Goal: Task Accomplishment & Management: Use online tool/utility

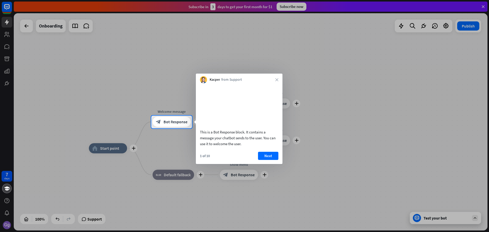
click at [273, 164] on div "1 of 10 Next" at bounding box center [239, 158] width 87 height 12
click at [273, 160] on button "Next" at bounding box center [268, 156] width 20 height 8
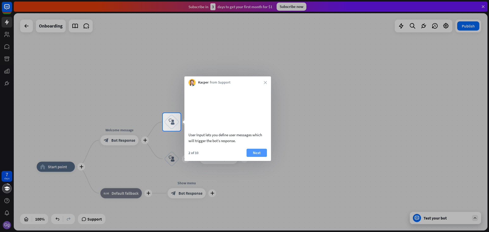
click at [256, 157] on button "Next" at bounding box center [257, 153] width 20 height 8
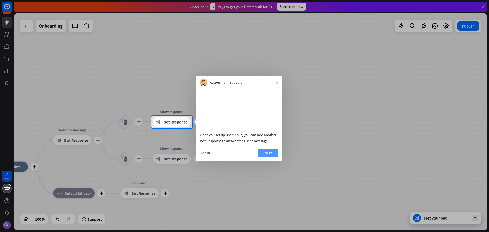
click at [266, 157] on button "Next" at bounding box center [268, 153] width 20 height 8
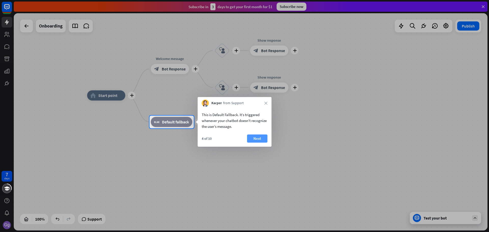
click at [258, 139] on button "Next" at bounding box center [257, 138] width 20 height 8
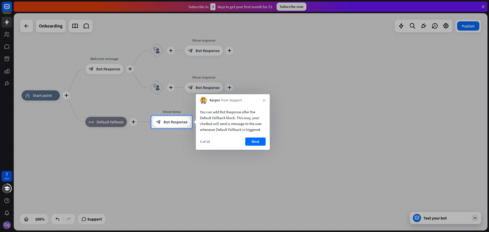
click at [259, 141] on button "Next" at bounding box center [255, 142] width 20 height 8
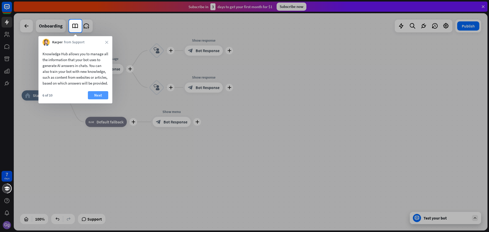
click at [100, 98] on button "Next" at bounding box center [98, 95] width 20 height 8
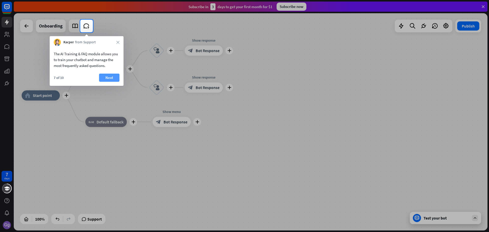
click at [108, 76] on button "Next" at bounding box center [109, 78] width 20 height 8
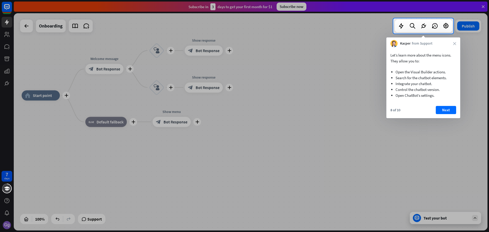
click at [447, 105] on div "Let’s learn more about the menu icons. They allow you to: Open the Visual Build…" at bounding box center [423, 82] width 74 height 71
click at [447, 110] on button "Next" at bounding box center [446, 110] width 20 height 8
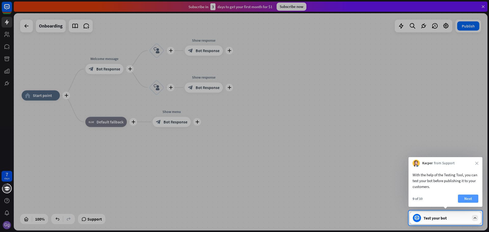
click at [472, 200] on button "Next" at bounding box center [468, 199] width 20 height 8
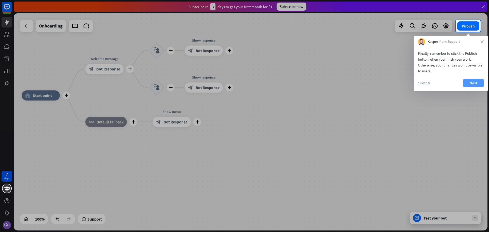
click at [472, 82] on button "Next" at bounding box center [473, 83] width 20 height 8
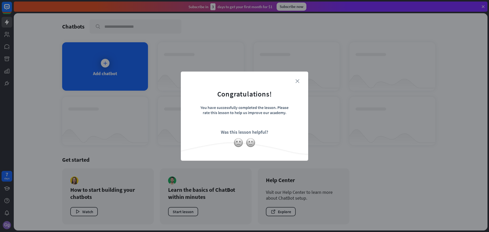
click at [297, 79] on icon "close" at bounding box center [297, 81] width 4 height 4
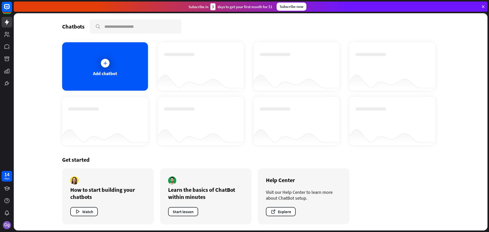
click at [295, 6] on div "Subscribe now" at bounding box center [292, 7] width 30 height 8
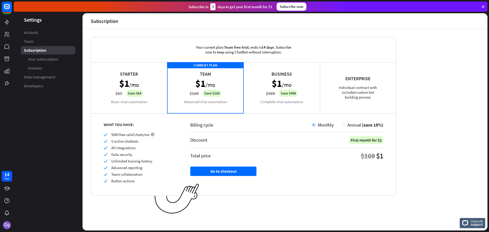
drag, startPoint x: 125, startPoint y: 136, endPoint x: 166, endPoint y: 138, distance: 40.3
click at [166, 138] on div "check 5000 free valid chats/mo check 5 active chatbots check All integrations c…" at bounding box center [141, 157] width 74 height 51
click at [157, 151] on div "check 5000 free valid chats/mo check 5 active chatbots check All integrations c…" at bounding box center [141, 157] width 74 height 51
drag, startPoint x: 110, startPoint y: 134, endPoint x: 141, endPoint y: 133, distance: 31.6
click at [141, 133] on div "check 5000 free valid chats/mo" at bounding box center [141, 134] width 74 height 5
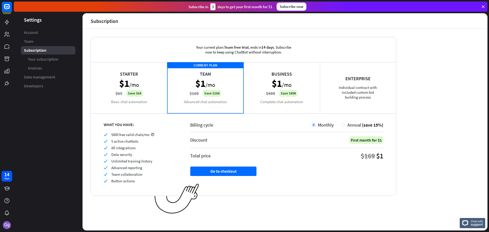
click at [141, 133] on span "5000 free valid chats/mo" at bounding box center [130, 134] width 38 height 5
click at [269, 93] on div "Business $1 /mo $499 Save $498 Complete chat automation" at bounding box center [281, 87] width 76 height 51
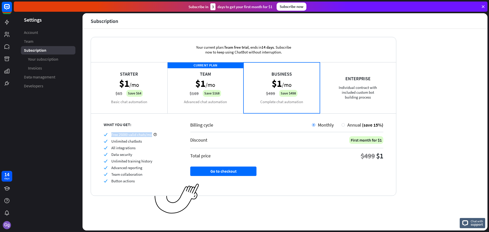
click at [222, 96] on div "CURRENT PLAN Team $1 /mo $169 Save $168 Advanced chat automation" at bounding box center [205, 87] width 76 height 51
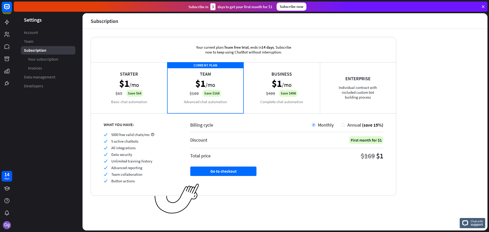
click at [122, 140] on span "5 active chatbots" at bounding box center [124, 141] width 27 height 5
click at [120, 150] on span "All integrations" at bounding box center [123, 147] width 24 height 5
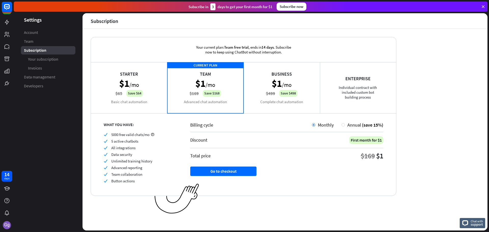
click at [121, 151] on div "check 5000 free valid chats/mo check 5 active chatbots check All integrations c…" at bounding box center [141, 157] width 74 height 51
click at [123, 156] on span "Data security" at bounding box center [121, 154] width 21 height 5
click at [122, 156] on span "Data security" at bounding box center [121, 154] width 21 height 5
click at [122, 155] on span "Data security" at bounding box center [121, 154] width 21 height 5
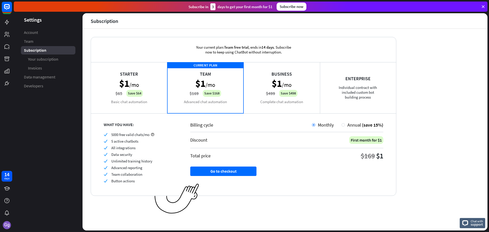
click at [125, 162] on span "Unlimited training history" at bounding box center [131, 161] width 41 height 5
click at [125, 161] on span "Unlimited training history" at bounding box center [131, 161] width 41 height 5
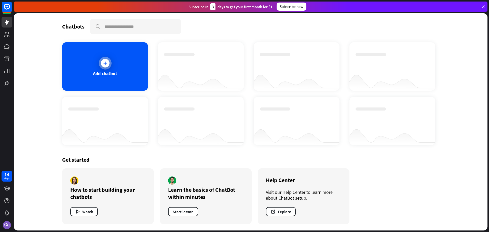
click at [104, 76] on div "Add chatbot" at bounding box center [105, 74] width 24 height 6
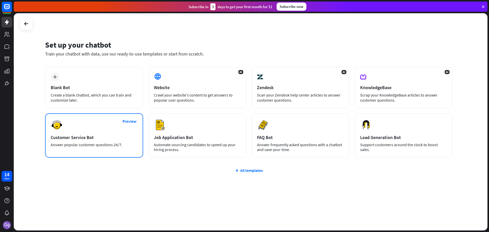
click at [102, 132] on div "Preview Customer Service Bot Answer popular customer questions 24/7." at bounding box center [94, 135] width 98 height 44
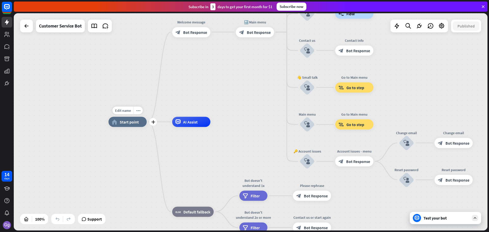
click at [129, 121] on span "Start point" at bounding box center [129, 121] width 19 height 5
click at [180, 157] on div "home_2 Start point Welcome message block_bot_response Bot Response 🔙 Main menu …" at bounding box center [345, 230] width 474 height 217
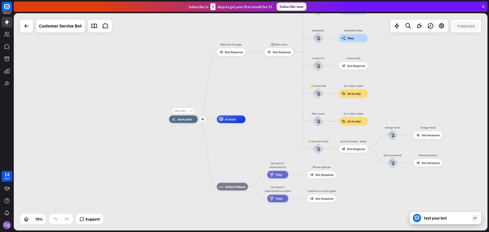
click at [183, 112] on span "Edit name" at bounding box center [180, 111] width 12 height 4
click at [183, 111] on input "text" at bounding box center [183, 110] width 27 height 5
click at [172, 89] on div "home_2 Start point Welcome message block_bot_response Bot Response 🔙 Main menu …" at bounding box center [251, 121] width 474 height 217
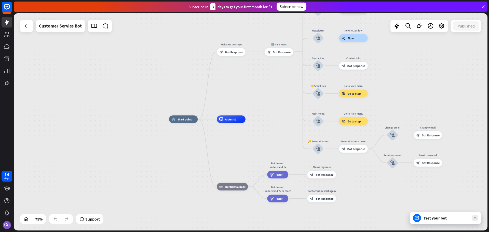
click at [430, 220] on div "Test your bot" at bounding box center [447, 217] width 46 height 5
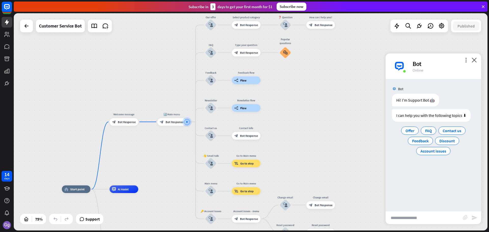
click at [342, 127] on div "home_2 Start point Welcome message block_bot_response Bot Response 🔙 Main menu …" at bounding box center [251, 121] width 474 height 217
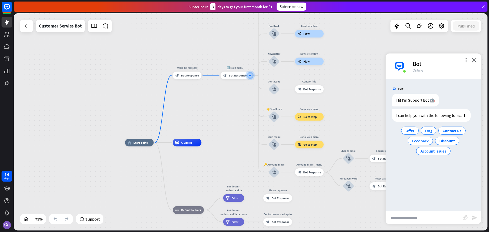
drag, startPoint x: 196, startPoint y: 167, endPoint x: 247, endPoint y: 126, distance: 65.0
click at [247, 126] on div "home_2 Start point Welcome message block_bot_response Bot Response 🔙 Main menu …" at bounding box center [251, 121] width 474 height 217
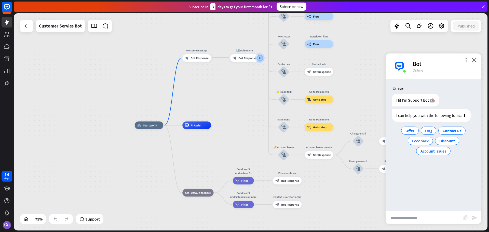
drag, startPoint x: 213, startPoint y: 120, endPoint x: 223, endPoint y: 101, distance: 21.6
click at [222, 104] on div "home_2 Start point Welcome message block_bot_response Bot Response 🔙 Main menu …" at bounding box center [251, 121] width 474 height 217
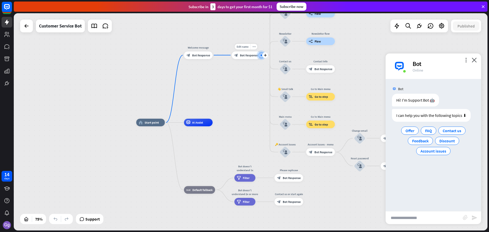
click at [250, 58] on div "block_bot_response Bot Response" at bounding box center [246, 55] width 29 height 8
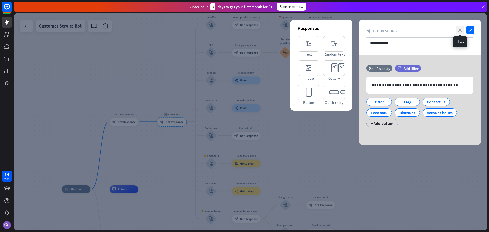
click at [460, 28] on icon "close" at bounding box center [460, 30] width 8 height 8
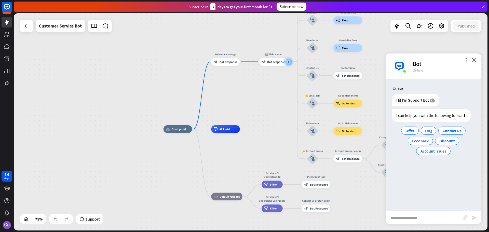
drag, startPoint x: 147, startPoint y: 71, endPoint x: 248, endPoint y: 11, distance: 118.0
click at [248, 11] on div "close Product Help First steps Get started with ChatBot Help Center Follow step…" at bounding box center [251, 116] width 475 height 232
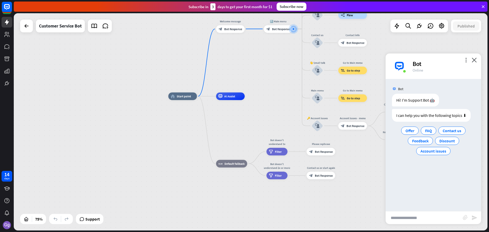
drag, startPoint x: 245, startPoint y: 103, endPoint x: 243, endPoint y: 82, distance: 21.0
click at [243, 82] on div "home_2 Start point Welcome message block_bot_response Bot Response 🔙 Main menu …" at bounding box center [251, 121] width 474 height 217
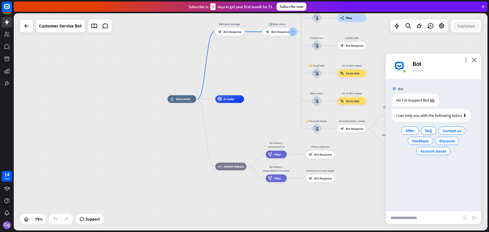
drag, startPoint x: 267, startPoint y: 83, endPoint x: 263, endPoint y: 90, distance: 8.3
click at [263, 90] on div "home_2 Start point Welcome message block_bot_response Bot Response 🔙 Main menu …" at bounding box center [251, 121] width 474 height 217
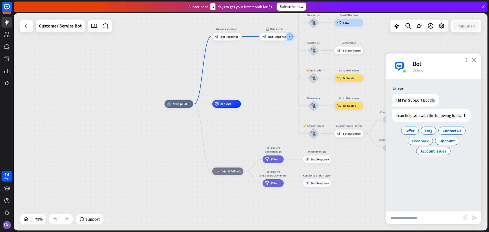
click at [474, 61] on icon "close" at bounding box center [474, 60] width 5 height 5
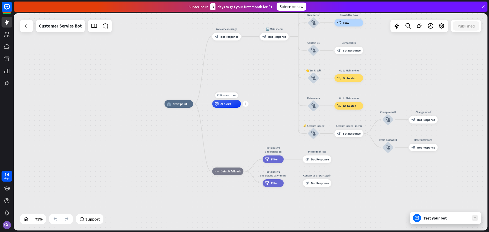
click at [224, 103] on span "AI Assist" at bounding box center [226, 104] width 11 height 4
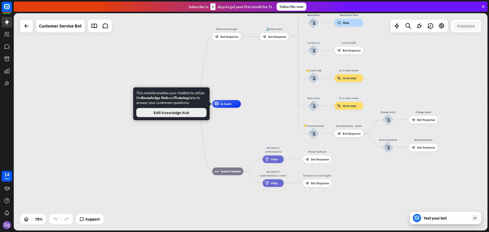
click at [184, 116] on button "Edit Knowledge Hub" at bounding box center [171, 112] width 70 height 9
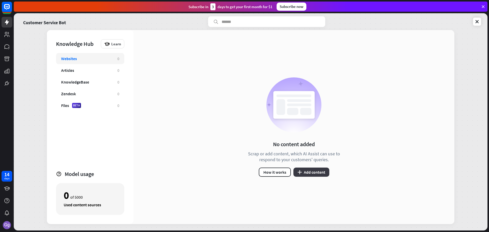
click at [303, 172] on button "plus Add content" at bounding box center [311, 172] width 36 height 9
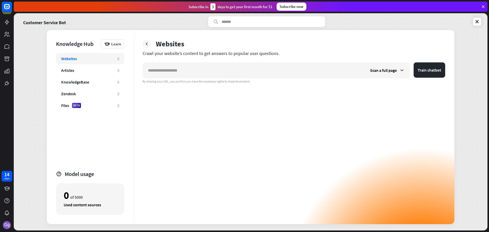
drag, startPoint x: 390, startPoint y: 109, endPoint x: 391, endPoint y: 111, distance: 3.0
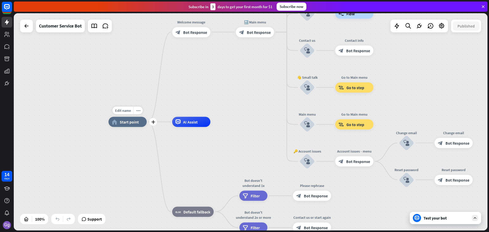
click at [129, 125] on div "home_2 Start point" at bounding box center [127, 122] width 38 height 10
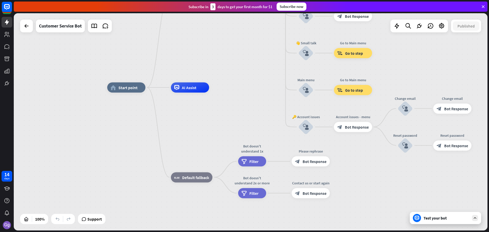
drag, startPoint x: 204, startPoint y: 170, endPoint x: 203, endPoint y: 136, distance: 34.7
click at [203, 136] on div "home_2 Start point Welcome message block_bot_response Bot Response 🔙 Main menu …" at bounding box center [344, 196] width 474 height 217
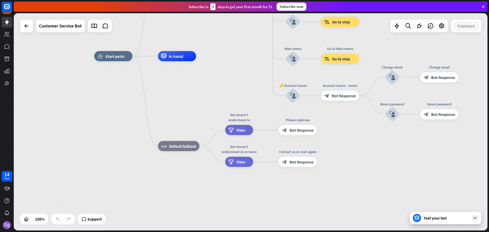
drag, startPoint x: 207, startPoint y: 132, endPoint x: 176, endPoint y: 109, distance: 38.7
click at [193, 103] on div "home_2 Start point Welcome message block_bot_response Bot Response 🔙 Main menu …" at bounding box center [331, 164] width 474 height 217
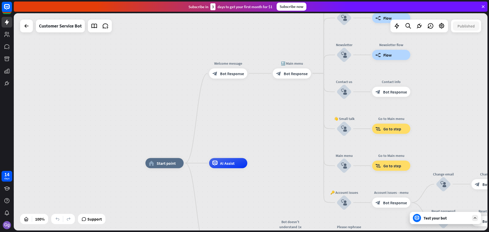
drag, startPoint x: 195, startPoint y: 112, endPoint x: 242, endPoint y: 228, distance: 124.7
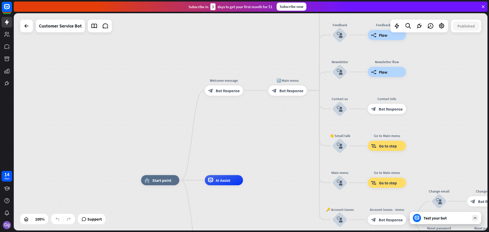
drag, startPoint x: 225, startPoint y: 151, endPoint x: 223, endPoint y: 162, distance: 11.7
click at [223, 162] on div "home_2 Start point Welcome message block_bot_response Bot Response 🔙 Main menu …" at bounding box center [251, 121] width 474 height 217
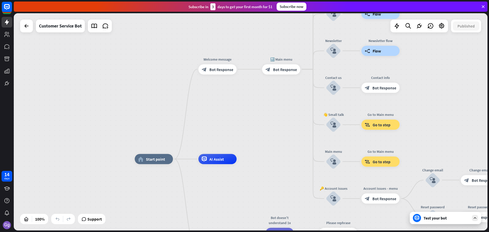
drag, startPoint x: 251, startPoint y: 150, endPoint x: 246, endPoint y: 126, distance: 25.0
click at [246, 126] on div "home_2 Start point Welcome message block_bot_response Bot Response 🔙 Main menu …" at bounding box center [251, 121] width 474 height 217
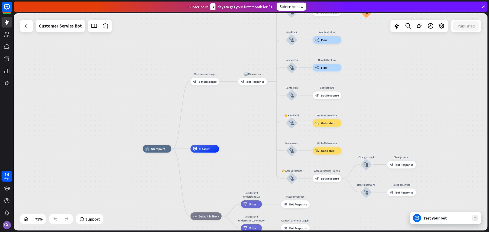
drag, startPoint x: 281, startPoint y: 141, endPoint x: 253, endPoint y: 135, distance: 28.9
click at [253, 135] on div "home_2 Start point Welcome message block_bot_response Bot Response 🔙 Main menu …" at bounding box center [251, 121] width 474 height 217
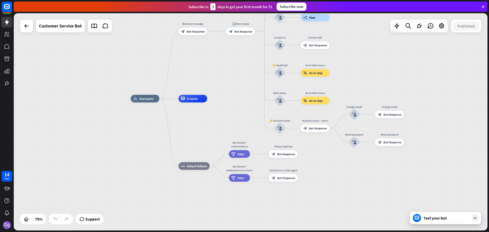
drag, startPoint x: 243, startPoint y: 166, endPoint x: 231, endPoint y: 116, distance: 51.6
click at [231, 116] on div "home_2 Start point Welcome message block_bot_response Bot Response 🔙 Main menu …" at bounding box center [308, 180] width 355 height 163
click at [462, 217] on div "Test your bot" at bounding box center [447, 217] width 46 height 5
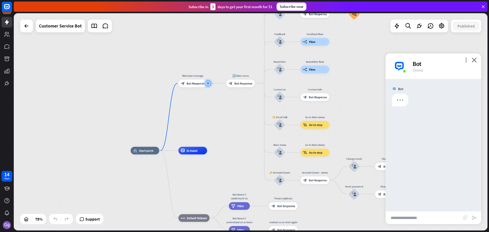
drag, startPoint x: 228, startPoint y: 108, endPoint x: 235, endPoint y: 130, distance: 23.5
click at [235, 130] on div "home_2 Start point Welcome message block_bot_response Bot Response 🔙 Main menu …" at bounding box center [251, 121] width 474 height 217
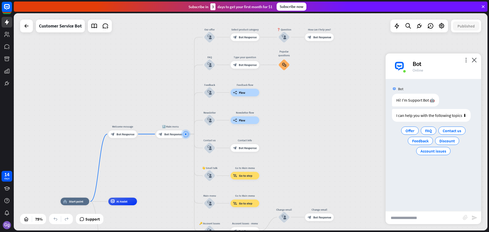
drag, startPoint x: 329, startPoint y: 145, endPoint x: 327, endPoint y: 158, distance: 12.3
click at [327, 158] on div "home_2 Start point Welcome message block_bot_response Bot Response 🔙 Main menu …" at bounding box center [251, 121] width 474 height 217
click at [407, 129] on span "Offer" at bounding box center [409, 130] width 9 height 5
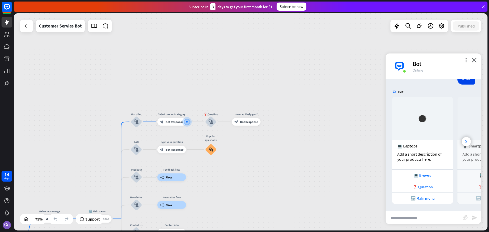
scroll to position [63, 0]
drag, startPoint x: 430, startPoint y: 135, endPoint x: 384, endPoint y: 135, distance: 46.4
click at [383, 135] on div "home_2 Start point Welcome message block_bot_response Bot Response 🔙 Main menu …" at bounding box center [251, 121] width 474 height 217
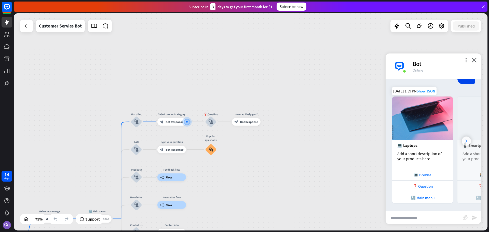
click at [462, 144] on div at bounding box center [466, 141] width 9 height 9
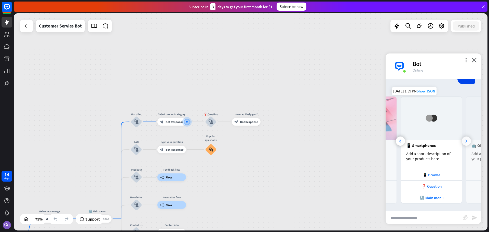
click at [462, 142] on div at bounding box center [466, 141] width 9 height 9
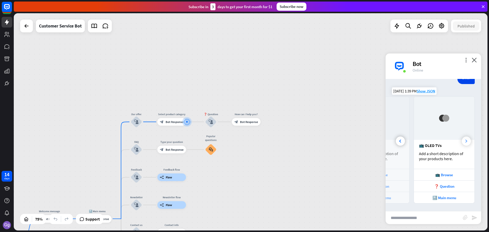
scroll to position [0, 113]
click at [461, 142] on div "📺 OLED TVs Add a short description of your products here." at bounding box center [444, 154] width 61 height 29
drag, startPoint x: 449, startPoint y: 146, endPoint x: 456, endPoint y: 146, distance: 6.6
click at [456, 146] on div "📺 OLED TVs" at bounding box center [444, 145] width 50 height 5
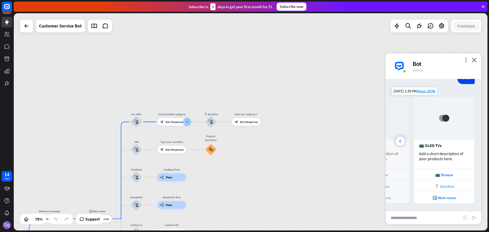
click at [437, 189] on div "❓ Question" at bounding box center [444, 185] width 61 height 11
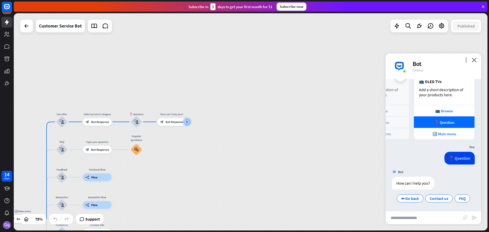
scroll to position [127, 0]
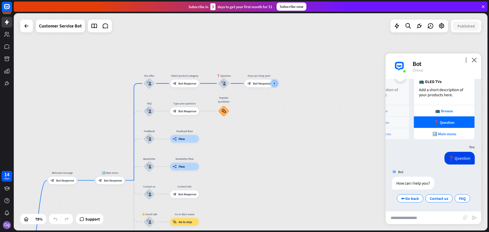
drag, startPoint x: 231, startPoint y: 150, endPoint x: 298, endPoint y: 122, distance: 72.8
click at [298, 122] on div "home_2 Start point Welcome message block_bot_response Bot Response 🔙 Main menu …" at bounding box center [251, 121] width 474 height 217
drag, startPoint x: 431, startPoint y: 136, endPoint x: 454, endPoint y: 165, distance: 37.1
click at [456, 165] on div "Bot Hi! I'm Support Bot 🤖 [DATE] 1:39 PM Show JSON I can help you with the foll…" at bounding box center [434, 145] width 96 height 132
click at [413, 156] on div "❓ Question [DATE] 1:39 PM Show JSON" at bounding box center [434, 159] width 96 height 15
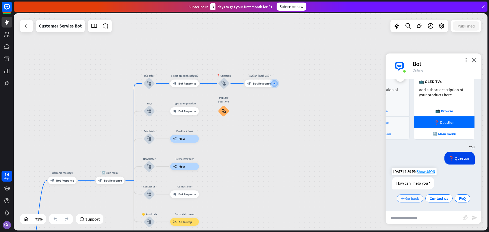
click at [408, 196] on div "⬅ Go back" at bounding box center [410, 198] width 26 height 8
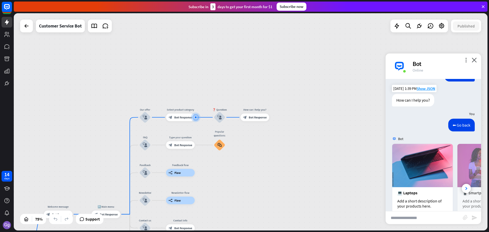
scroll to position [257, 0]
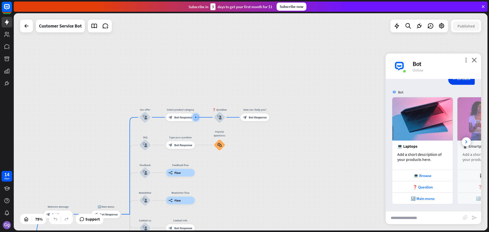
drag, startPoint x: 292, startPoint y: 166, endPoint x: 376, endPoint y: 128, distance: 92.2
click at [376, 128] on div "home_2 Start point Welcome message block_bot_response Bot Response 🔙 Main menu …" at bounding box center [251, 121] width 474 height 217
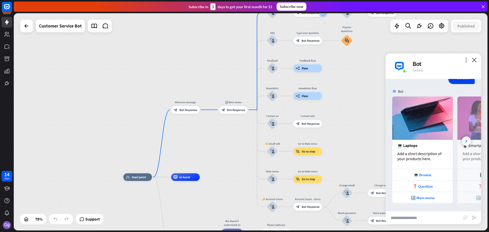
drag, startPoint x: 91, startPoint y: 111, endPoint x: 231, endPoint y: 21, distance: 166.4
click at [231, 21] on div "home_2 Start point Welcome message block_bot_response Bot Response 🔙 Main menu …" at bounding box center [251, 121] width 474 height 217
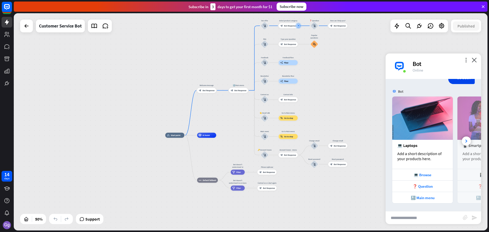
drag, startPoint x: 216, startPoint y: 145, endPoint x: 221, endPoint y: 122, distance: 23.0
click at [221, 122] on div "home_2 Start point Welcome message block_bot_response Bot Response 🔙 Main menu …" at bounding box center [251, 121] width 474 height 217
click at [219, 113] on div "home_2 Start point Edit name more_horiz Welcome message block_bot_response Bot …" at bounding box center [251, 121] width 474 height 217
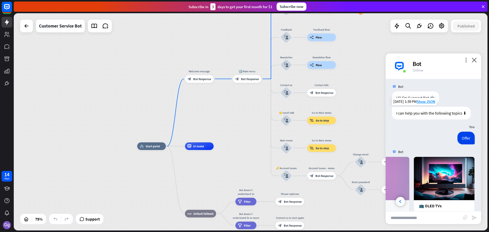
scroll to position [0, 0]
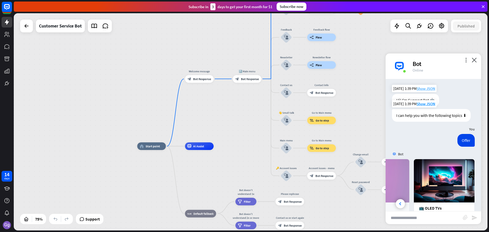
click at [423, 89] on span "Show JSON" at bounding box center [426, 88] width 19 height 5
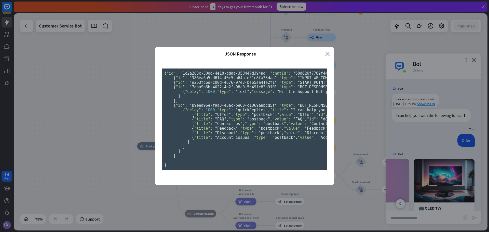
click at [325, 51] on icon "close" at bounding box center [327, 54] width 5 height 6
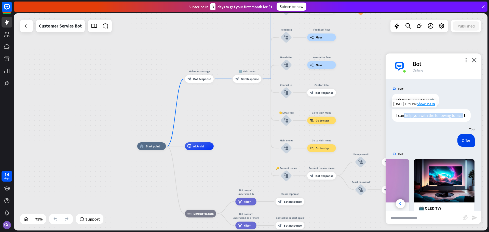
drag, startPoint x: 403, startPoint y: 117, endPoint x: 463, endPoint y: 115, distance: 59.6
click at [463, 115] on div "I can help you with the following topics ⬇" at bounding box center [431, 115] width 79 height 13
click at [439, 129] on div "You" at bounding box center [434, 129] width 96 height 10
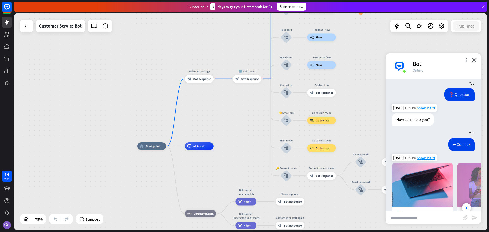
scroll to position [257, 0]
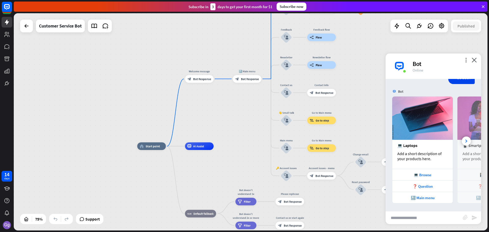
click at [424, 220] on input "text" at bounding box center [424, 217] width 77 height 13
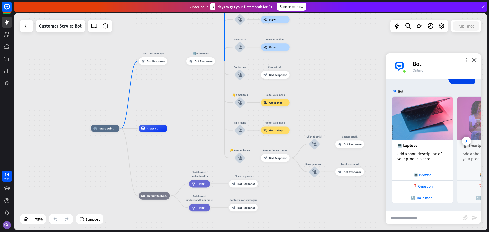
drag, startPoint x: 211, startPoint y: 111, endPoint x: 272, endPoint y: 101, distance: 62.4
click at [186, 97] on div "home_2 Start point Welcome message block_bot_response Bot Response 🔙 Main menu …" at bounding box center [251, 121] width 474 height 217
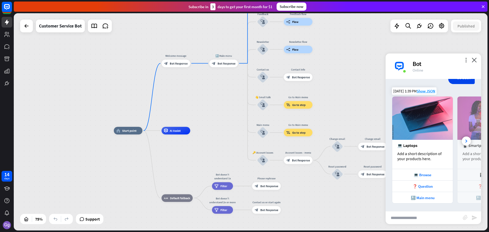
scroll to position [0, 0]
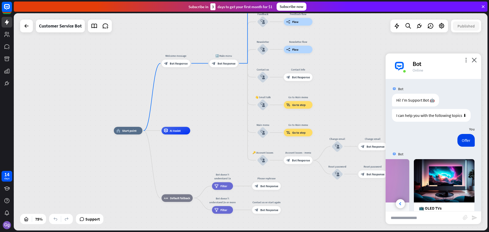
click at [421, 147] on div "Offer [DATE] 1:39 PM Show JSON" at bounding box center [434, 141] width 96 height 15
click at [408, 219] on input "text" at bounding box center [424, 217] width 77 height 13
type input "**"
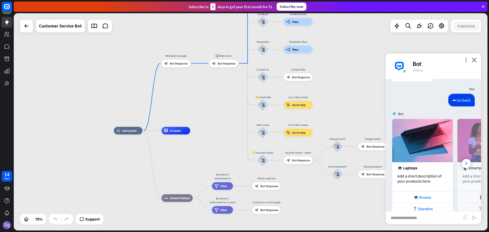
scroll to position [287, 0]
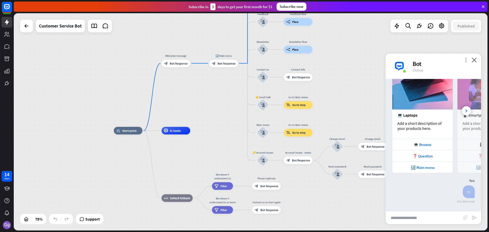
click at [466, 59] on icon "more_vert" at bounding box center [466, 60] width 5 height 5
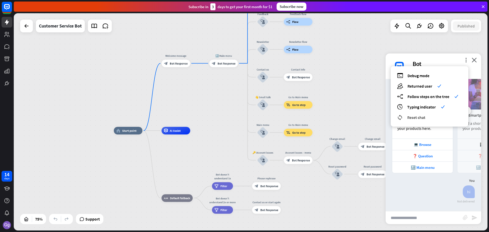
click at [417, 116] on span "Reset chat" at bounding box center [416, 117] width 18 height 5
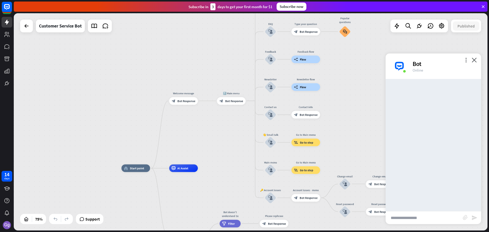
drag, startPoint x: 219, startPoint y: 99, endPoint x: 229, endPoint y: 140, distance: 41.8
click at [229, 140] on div "home_2 Start point Welcome message block_bot_response Bot Response 🔙 Main menu …" at bounding box center [251, 121] width 474 height 217
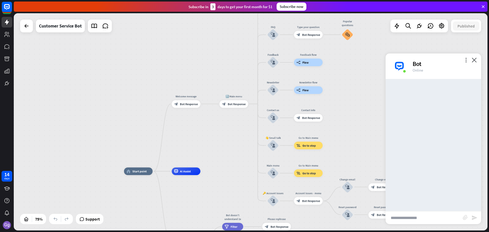
click at [419, 213] on input "text" at bounding box center [424, 217] width 77 height 13
type input "***"
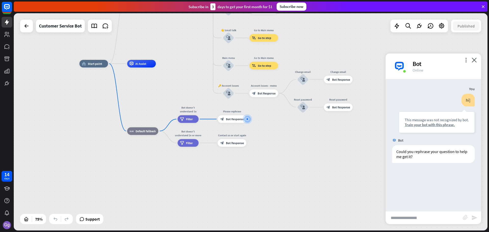
drag, startPoint x: 197, startPoint y: 169, endPoint x: 251, endPoint y: 166, distance: 54.6
click at [251, 166] on div "home_2 Start point Welcome message block_bot_response Bot Response 🔙 Main menu …" at bounding box center [256, 145] width 355 height 163
click at [432, 152] on div "Could you rephrase your question to help me get it?" at bounding box center [433, 154] width 83 height 18
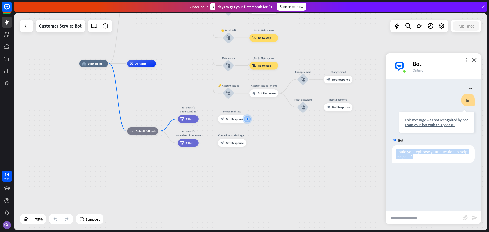
click at [152, 169] on div "home_2 Start point Welcome message block_bot_response Bot Response 🔙 Main menu …" at bounding box center [256, 145] width 355 height 163
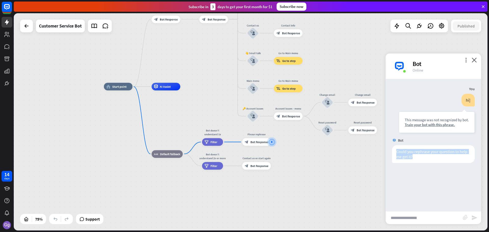
drag, startPoint x: 153, startPoint y: 178, endPoint x: 179, endPoint y: 204, distance: 37.5
click at [179, 204] on div "home_2 Start point Welcome message block_bot_response Bot Response 🔙 Main menu …" at bounding box center [281, 168] width 355 height 163
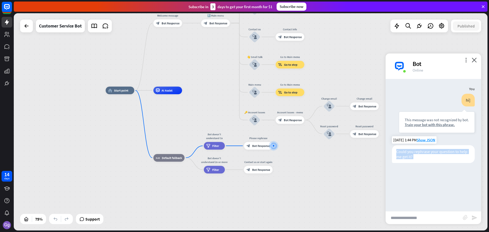
click at [423, 154] on div "Could you rephrase your question to help me get it?" at bounding box center [433, 154] width 83 height 18
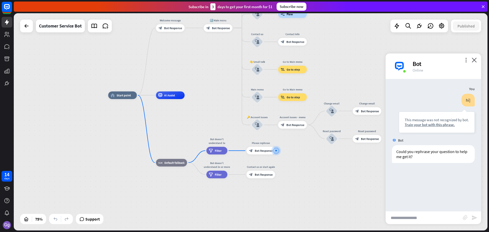
drag, startPoint x: 186, startPoint y: 123, endPoint x: 189, endPoint y: 129, distance: 6.0
click at [189, 129] on div "home_2 Start point Welcome message block_bot_response Bot Response 🔙 Main menu …" at bounding box center [285, 176] width 355 height 163
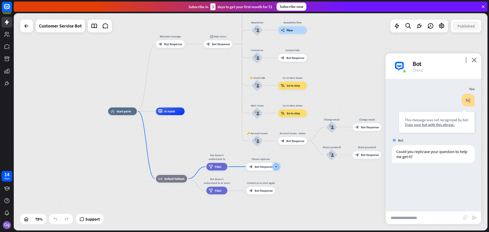
drag, startPoint x: 196, startPoint y: 120, endPoint x: 198, endPoint y: 142, distance: 21.7
click at [197, 140] on div "home_2 Start point Welcome message block_bot_response Bot Response 🔙 Main menu …" at bounding box center [285, 192] width 355 height 163
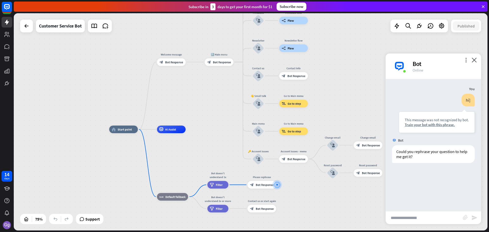
drag, startPoint x: 208, startPoint y: 92, endPoint x: 209, endPoint y: 106, distance: 13.5
click at [209, 106] on div "home_2 Start point Welcome message block_bot_response Bot Response 🔙 Main menu …" at bounding box center [251, 121] width 474 height 217
click at [170, 62] on span "Bot Response" at bounding box center [174, 63] width 18 height 4
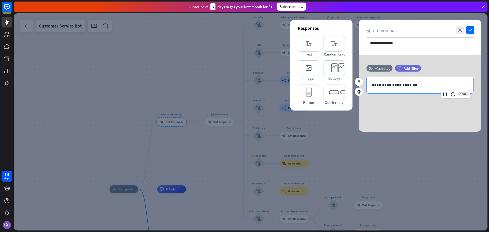
click at [414, 89] on div "**********" at bounding box center [420, 85] width 106 height 17
click at [412, 86] on p "**********" at bounding box center [420, 85] width 96 height 6
click at [412, 87] on p "**********" at bounding box center [420, 85] width 96 height 6
click at [411, 42] on input "**********" at bounding box center [420, 42] width 108 height 11
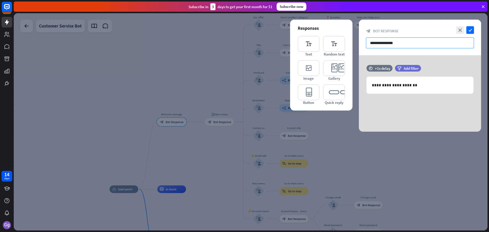
click at [411, 42] on input "**********" at bounding box center [420, 42] width 108 height 11
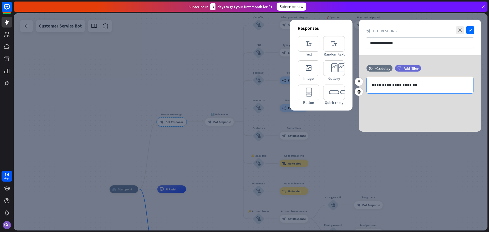
click at [415, 87] on p "**********" at bounding box center [420, 85] width 96 height 6
click at [414, 87] on p "**********" at bounding box center [420, 85] width 96 height 6
click at [413, 87] on p "**********" at bounding box center [420, 85] width 96 height 6
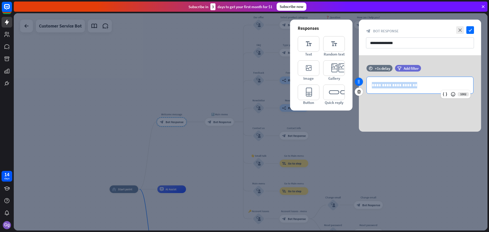
drag, startPoint x: 418, startPoint y: 86, endPoint x: 356, endPoint y: 81, distance: 62.4
click at [364, 82] on div "**********" at bounding box center [420, 85] width 122 height 17
click at [399, 87] on p "**********" at bounding box center [420, 85] width 96 height 6
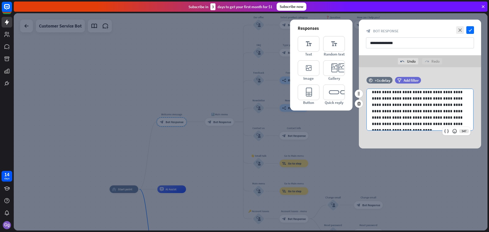
scroll to position [32, 0]
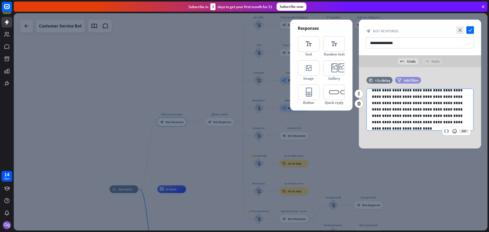
click at [413, 79] on span "Add filter" at bounding box center [411, 80] width 15 height 5
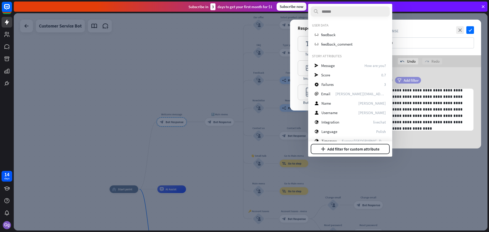
click at [410, 81] on span "Add filter" at bounding box center [411, 80] width 15 height 5
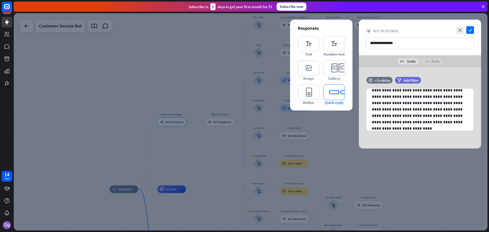
click at [334, 96] on icon "editor_quick_replies" at bounding box center [334, 93] width 22 height 16
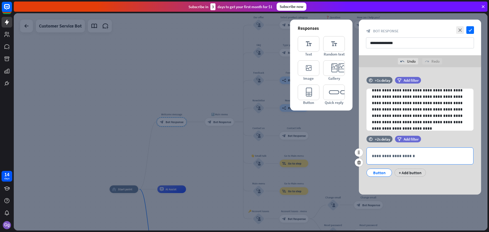
click at [405, 155] on p "**********" at bounding box center [420, 156] width 96 height 6
click at [441, 133] on div "**********" at bounding box center [420, 106] width 122 height 59
click at [394, 152] on div "**********" at bounding box center [420, 156] width 106 height 17
click at [385, 174] on div "Button" at bounding box center [379, 173] width 17 height 8
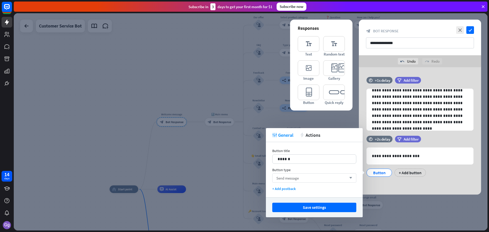
click at [315, 179] on div "Send message arrow_down" at bounding box center [314, 177] width 84 height 9
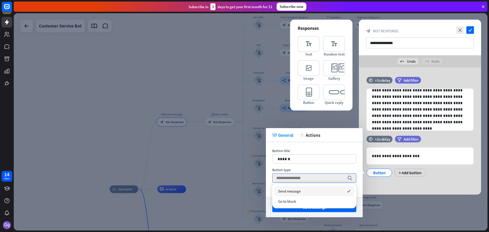
click at [319, 188] on div "Send message checked" at bounding box center [314, 191] width 80 height 10
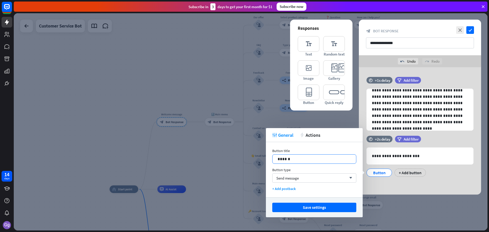
click at [322, 159] on p "******" at bounding box center [314, 159] width 73 height 6
click at [409, 156] on p "**********" at bounding box center [420, 156] width 96 height 6
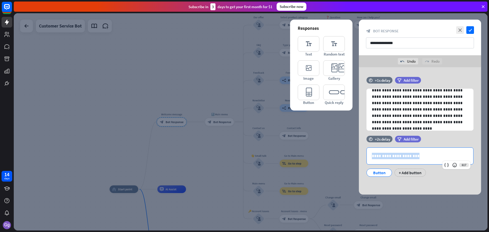
drag, startPoint x: 418, startPoint y: 154, endPoint x: 348, endPoint y: 150, distance: 70.2
click at [350, 150] on div "**********" at bounding box center [251, 121] width 474 height 217
copy p "**********"
